Goal: Check status

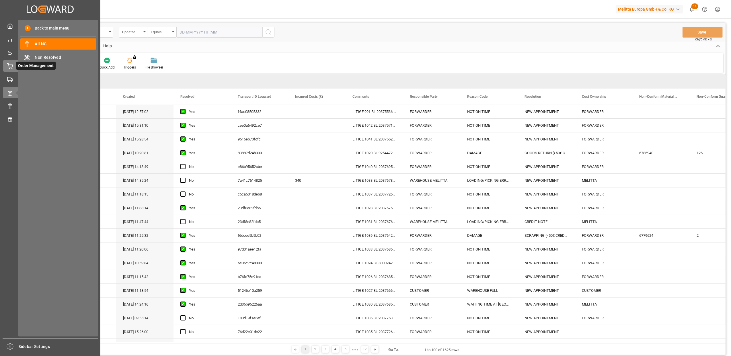
click at [4, 66] on div at bounding box center [8, 66] width 10 height 6
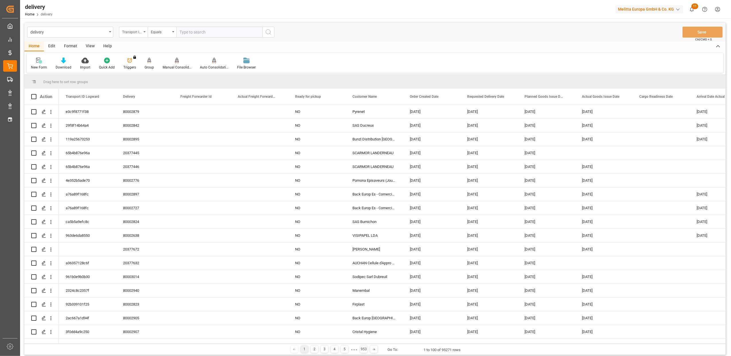
click at [144, 30] on div "Transport ID Logward" at bounding box center [133, 32] width 29 height 11
click at [148, 68] on div "Delivery" at bounding box center [161, 70] width 85 height 12
click at [227, 28] on input "text" at bounding box center [219, 32] width 86 height 11
type input "20376775"
click at [272, 34] on button "search button" at bounding box center [268, 32] width 12 height 11
